Goal: Task Accomplishment & Management: Use online tool/utility

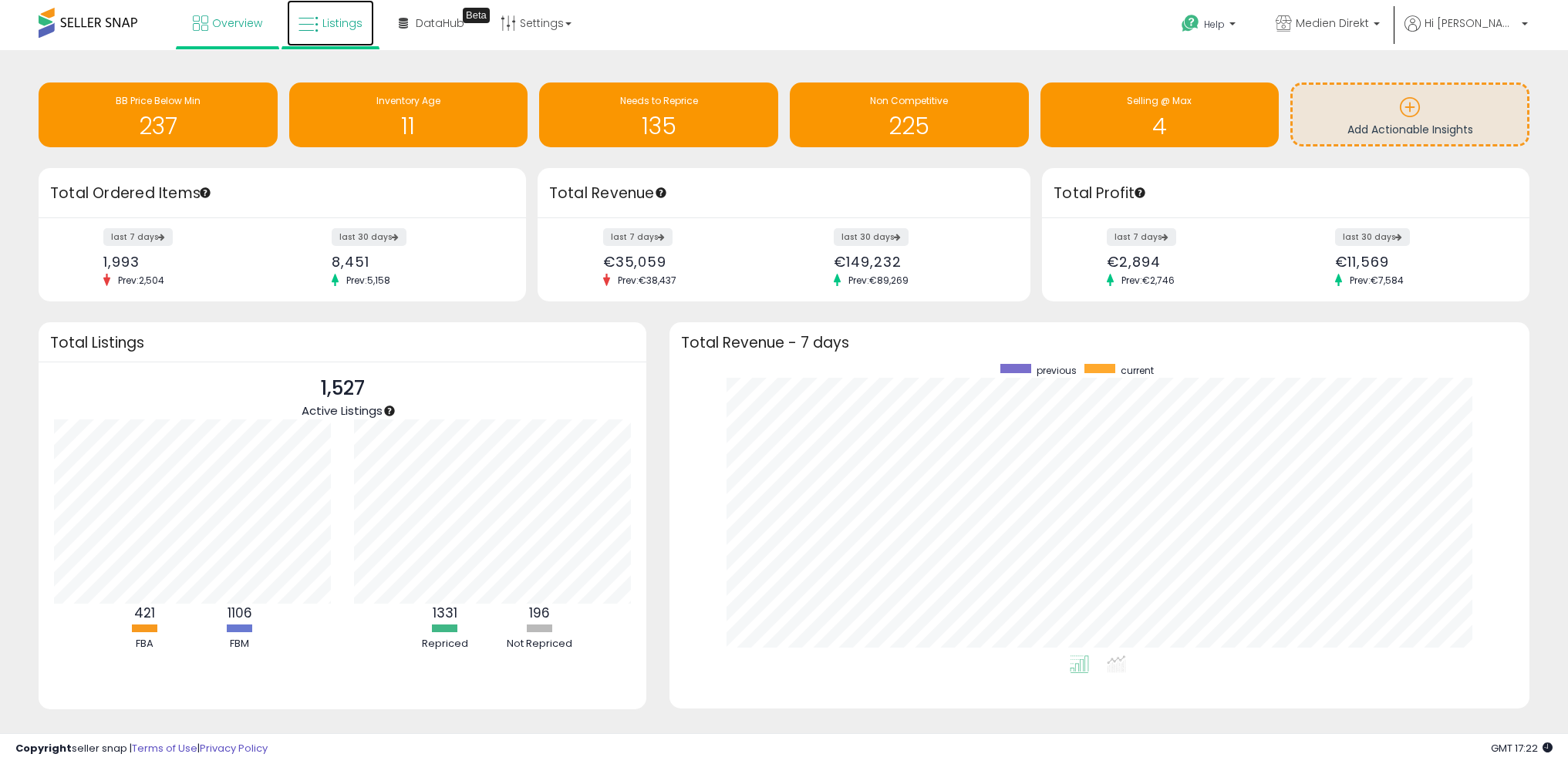
click at [330, 16] on span "Listings" at bounding box center [342, 23] width 40 height 15
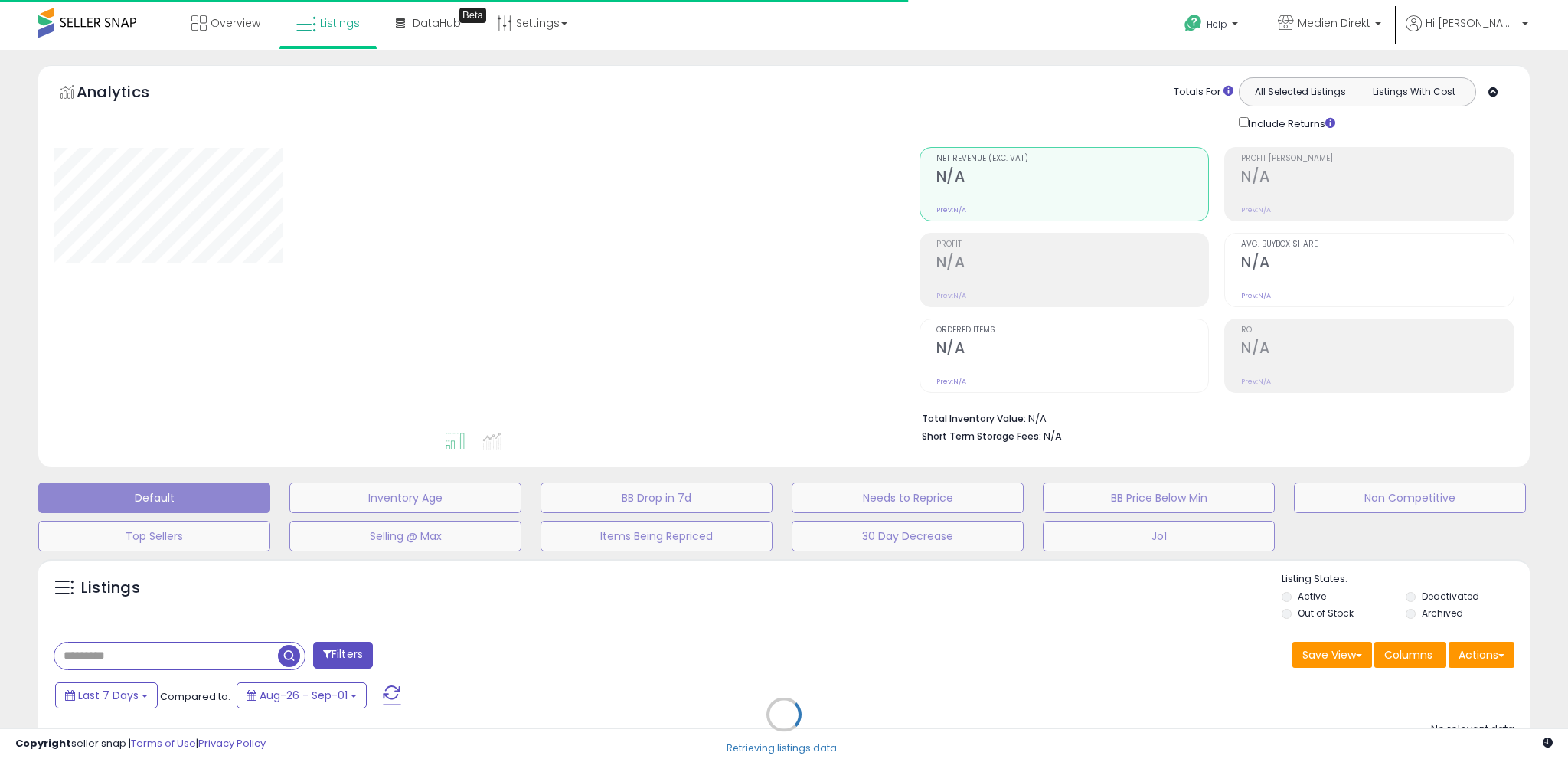
click at [1479, 652] on div "Retrieving listings data.." at bounding box center [784, 725] width 1514 height 349
click at [1498, 651] on div "Retrieving listings data.." at bounding box center [784, 725] width 1514 height 349
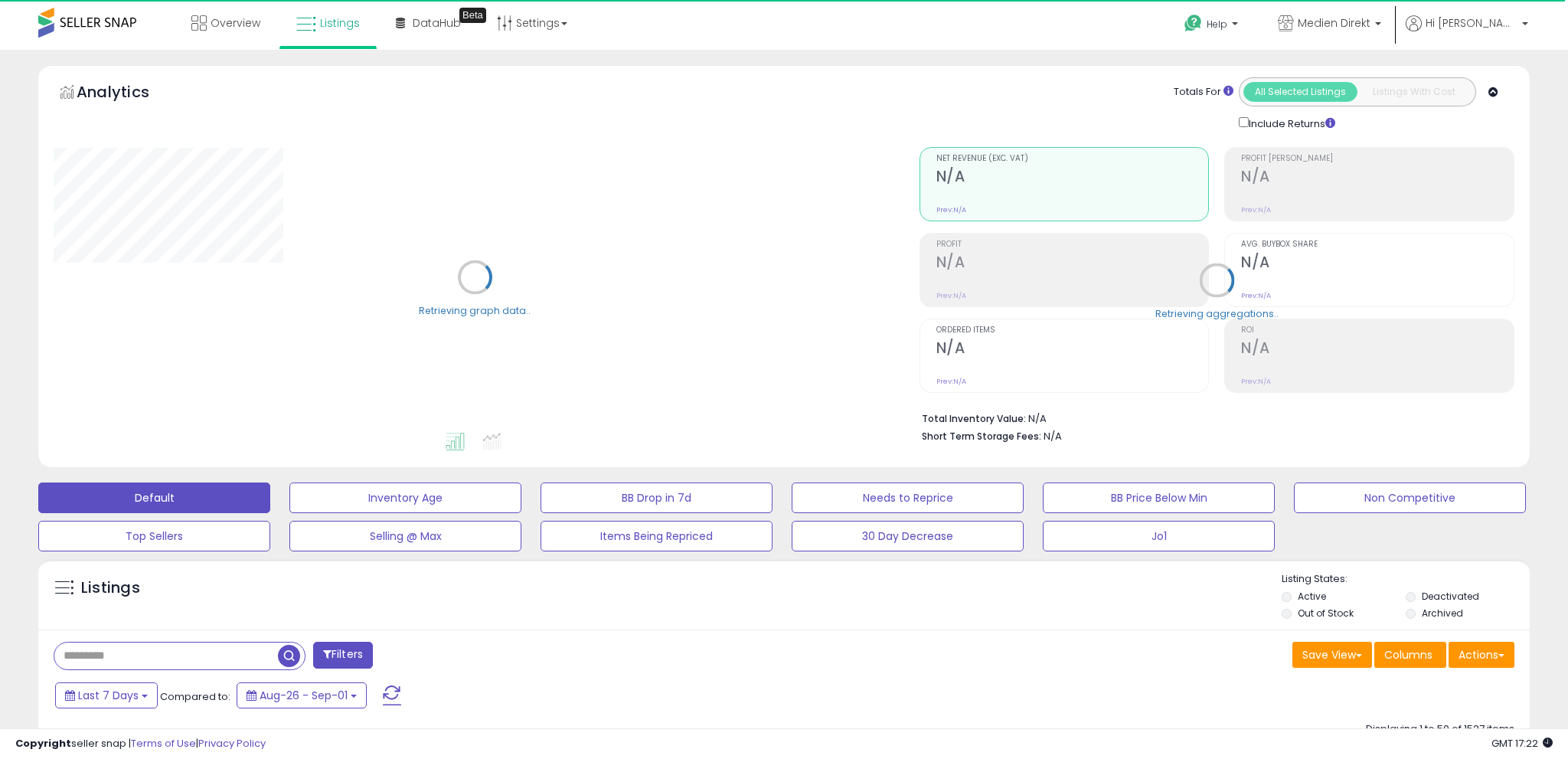
select select "**"
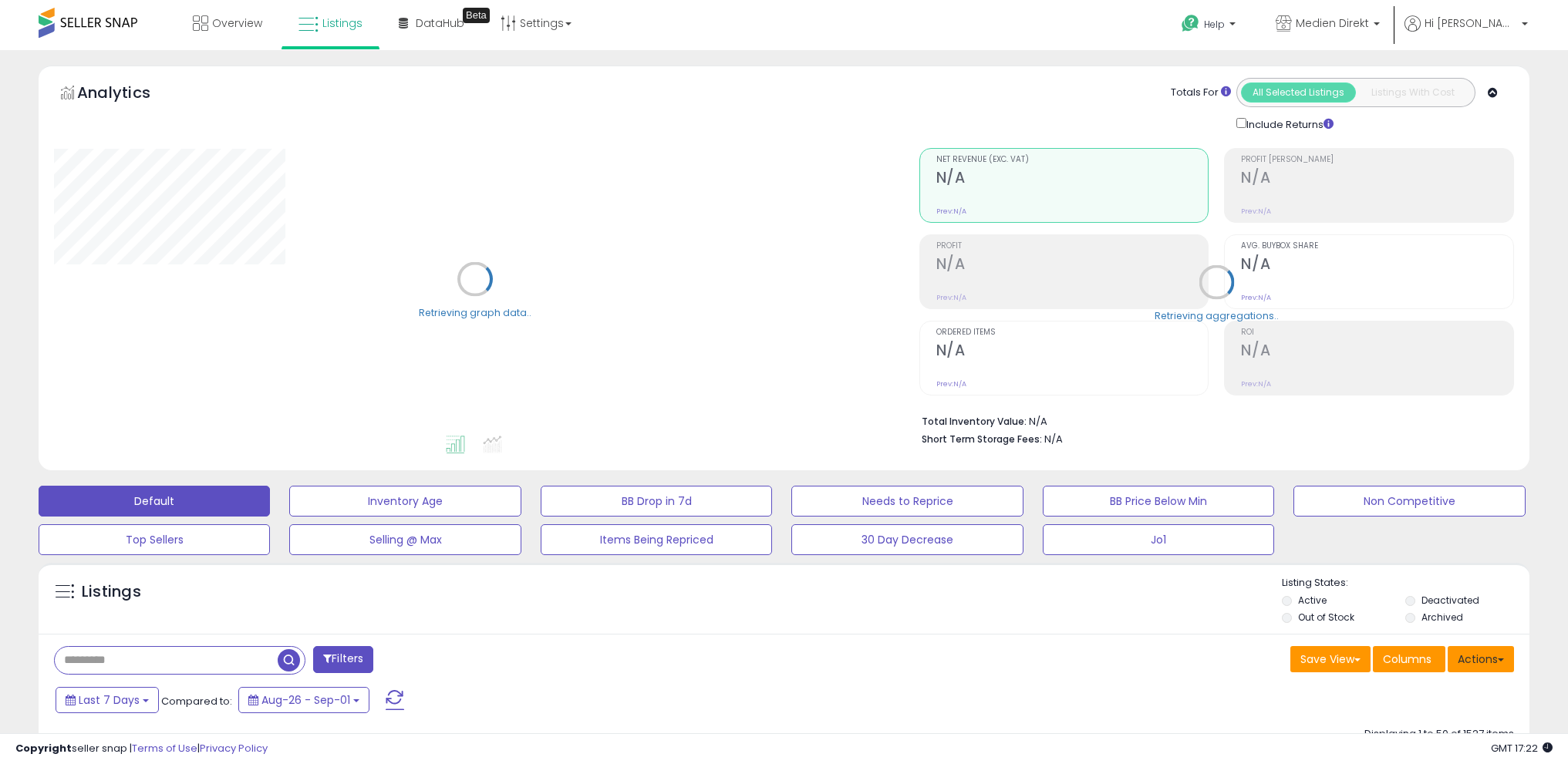
click at [1500, 658] on span at bounding box center [1500, 660] width 6 height 3
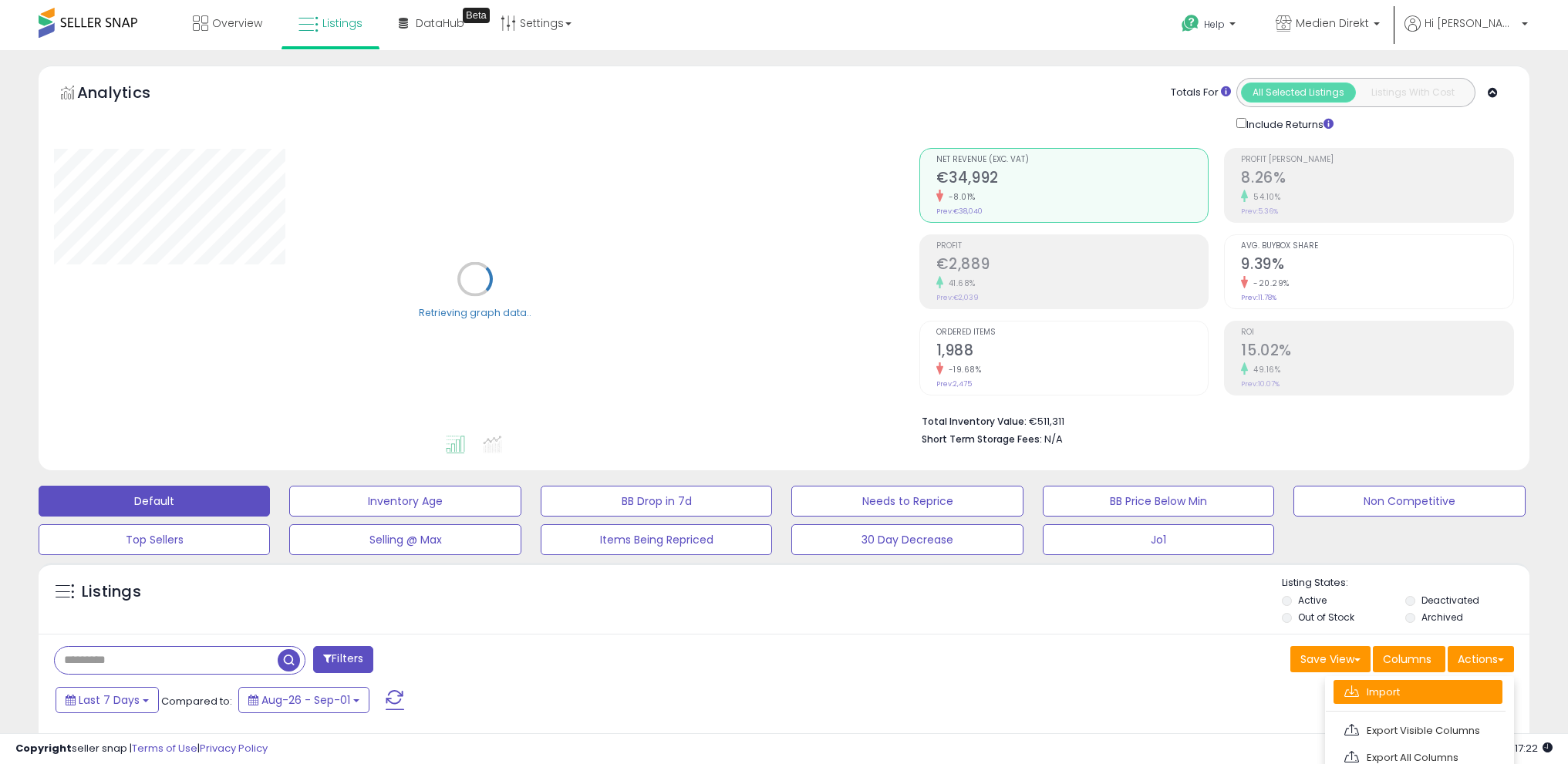
click at [1450, 690] on link "Import" at bounding box center [1418, 691] width 169 height 24
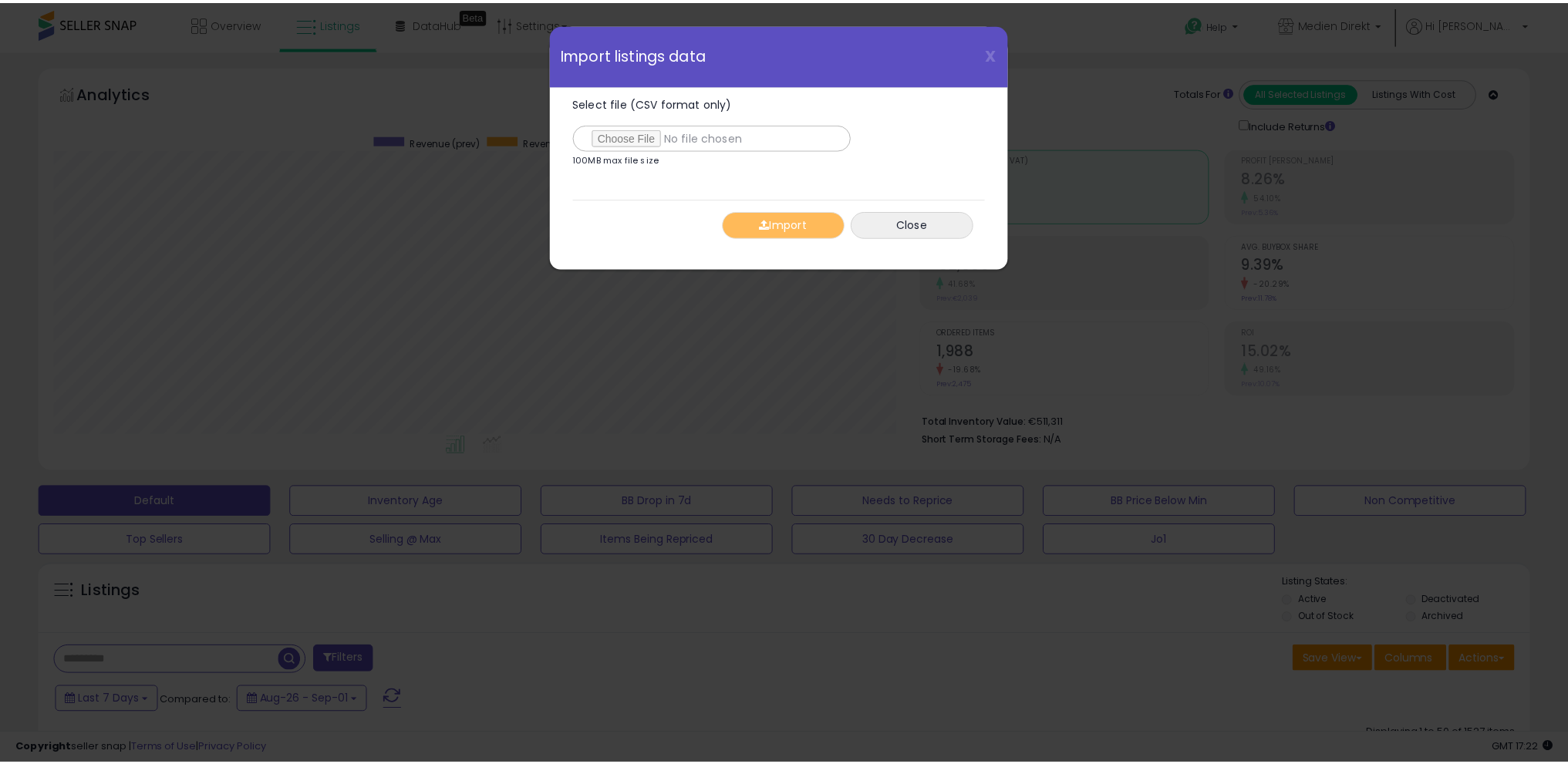
scroll to position [316, 871]
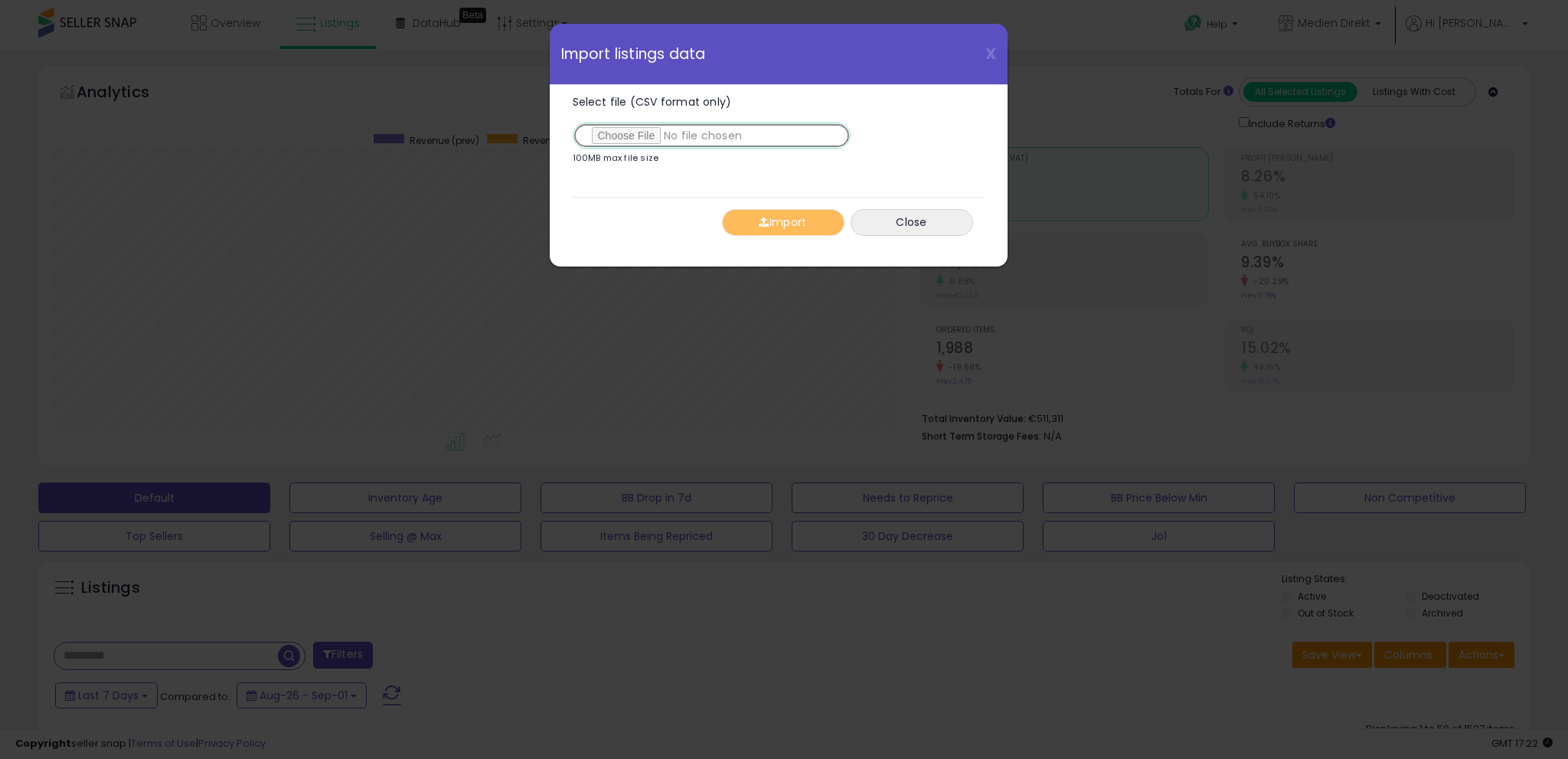
click at [649, 128] on input "Select file (CSV format only)" at bounding box center [711, 135] width 277 height 26
type input "**********"
click at [789, 217] on button "Import" at bounding box center [783, 222] width 123 height 27
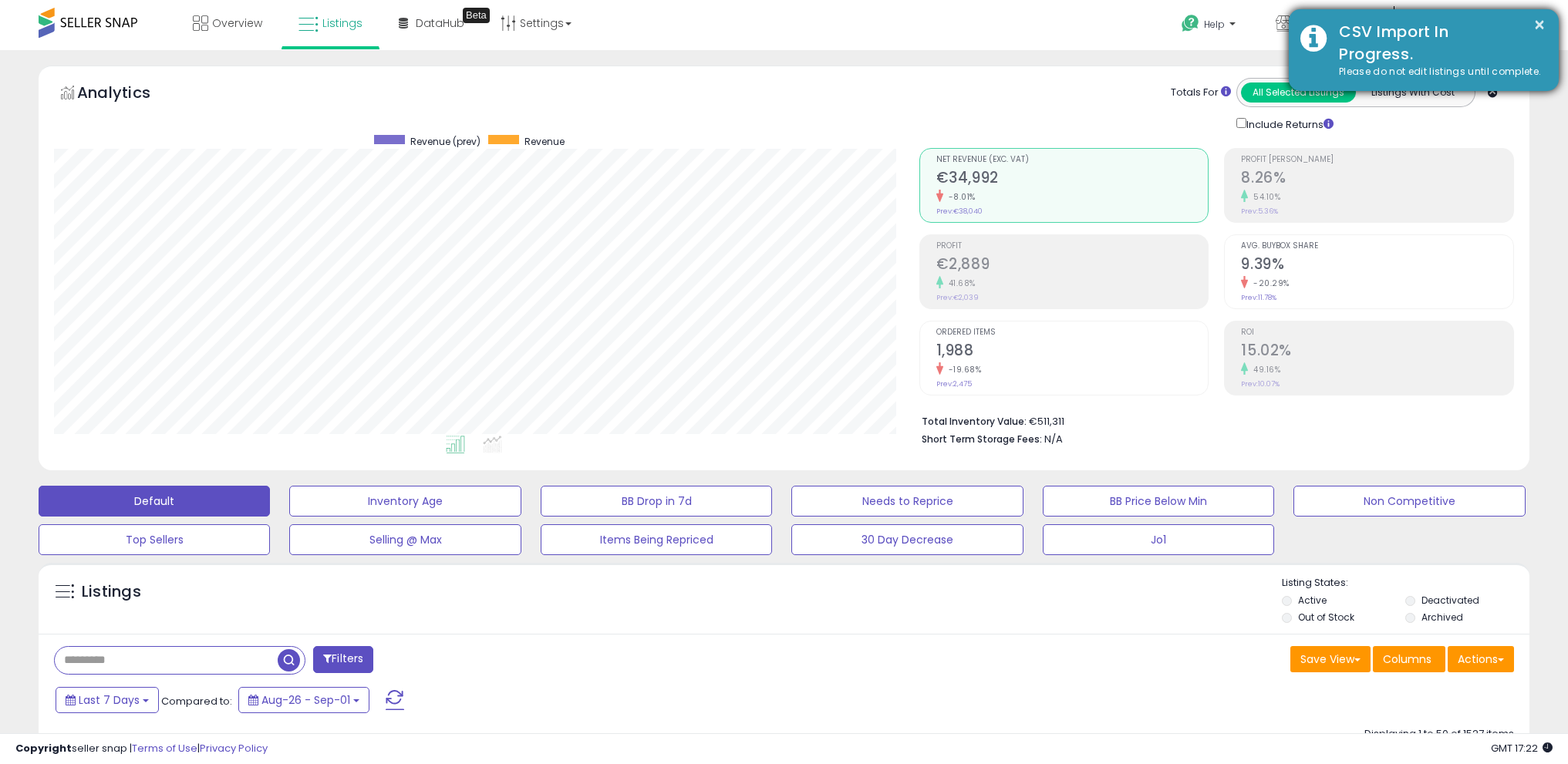
scroll to position [770498, 770342]
click at [1542, 23] on button "×" at bounding box center [1539, 24] width 13 height 19
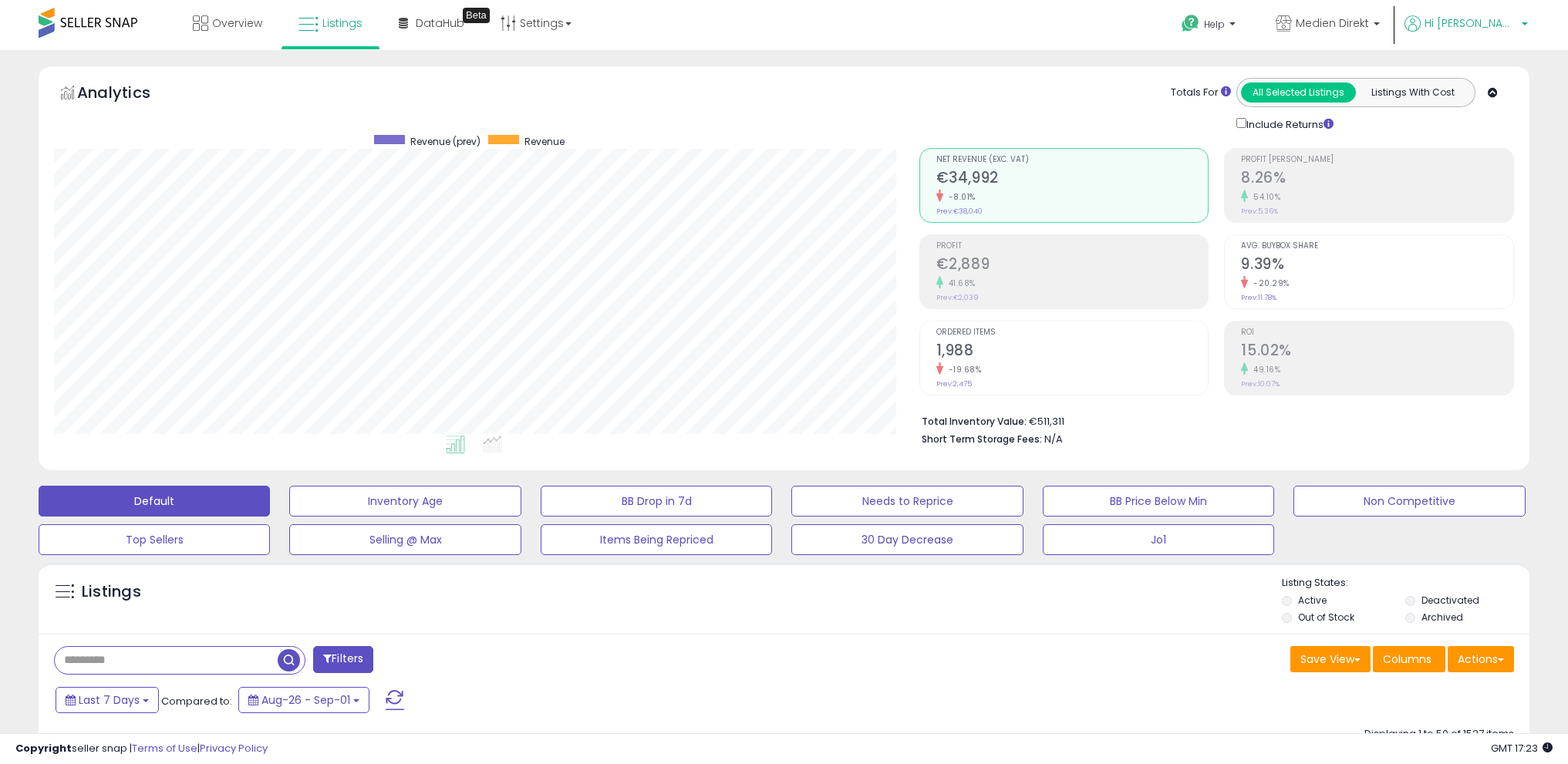
click at [1515, 20] on span "Hi [PERSON_NAME]" at bounding box center [1470, 23] width 93 height 15
click at [1498, 163] on link "Logout" at bounding box center [1493, 163] width 34 height 15
